Goal: Task Accomplishment & Management: Manage account settings

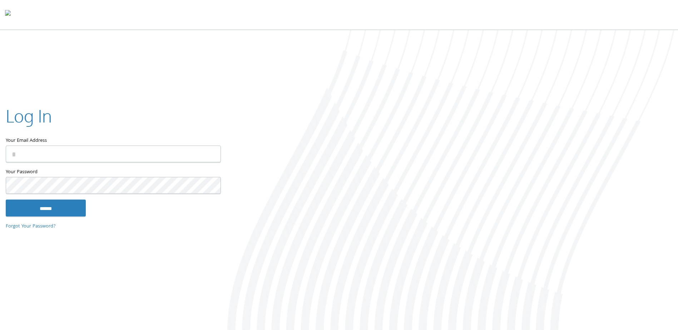
click at [0, 330] on com-1password-button at bounding box center [0, 331] width 0 height 0
type input "**********"
